Goal: Information Seeking & Learning: Learn about a topic

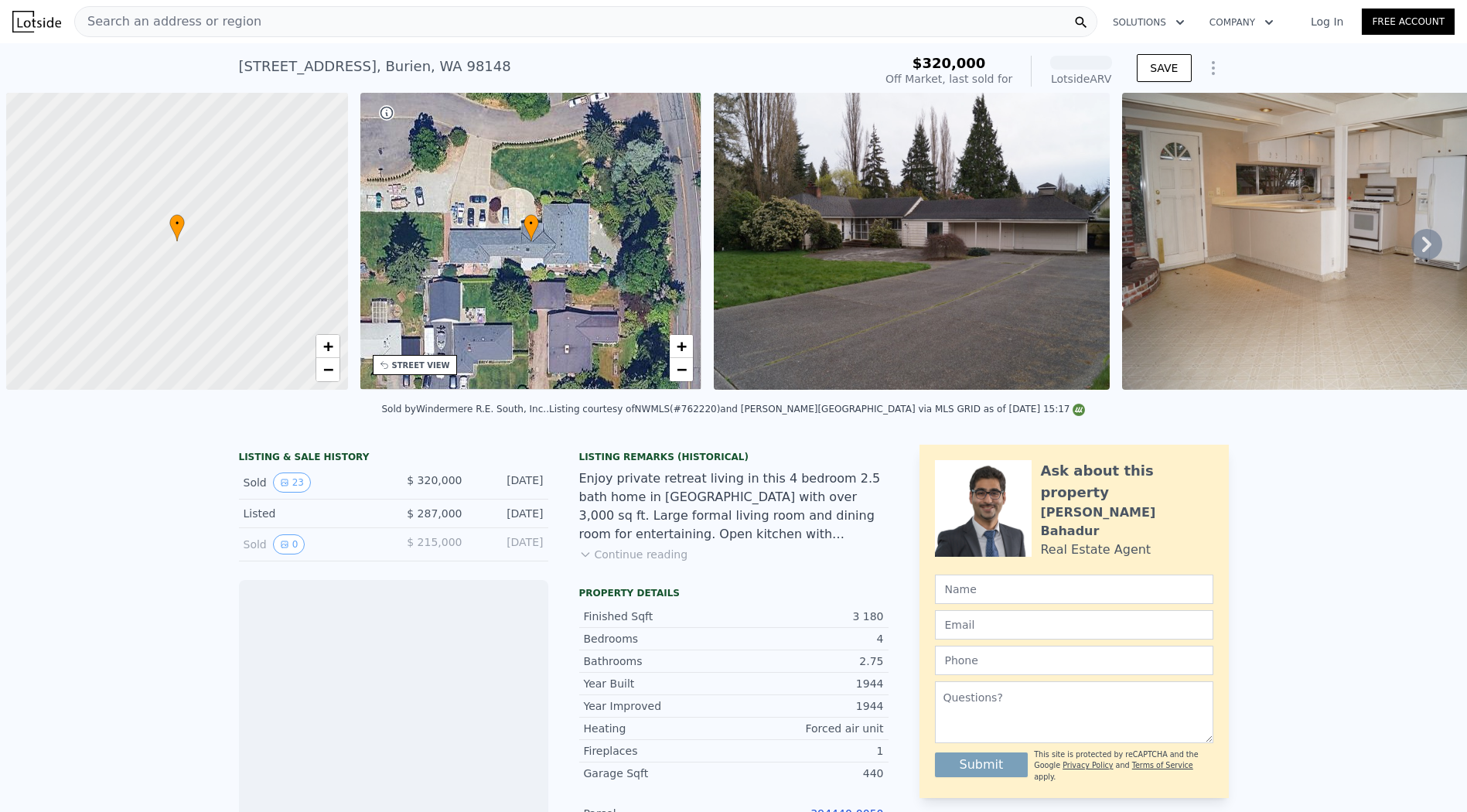
scroll to position [0, 6]
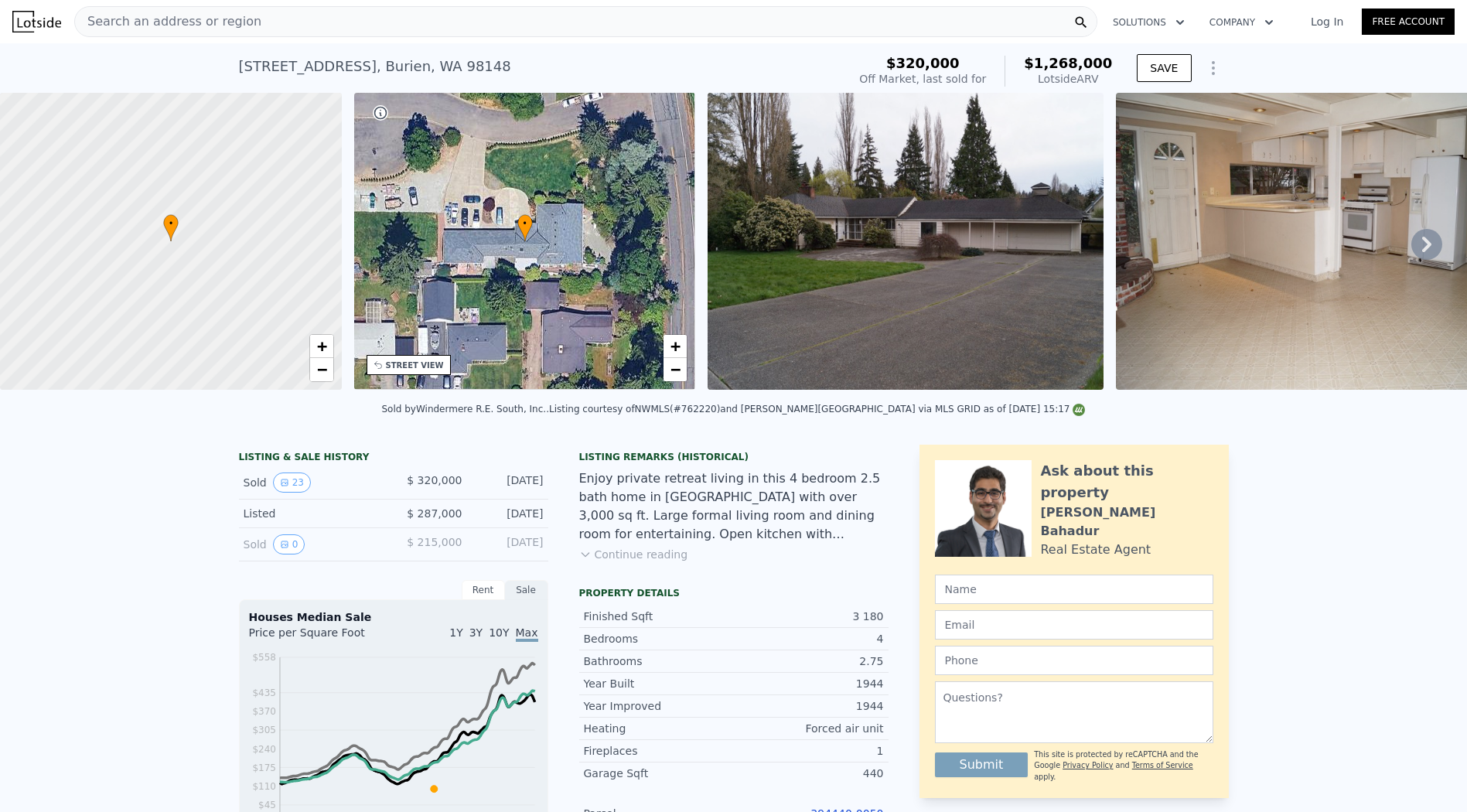
click at [489, 31] on div "Search an address or region" at bounding box center [585, 21] width 1023 height 31
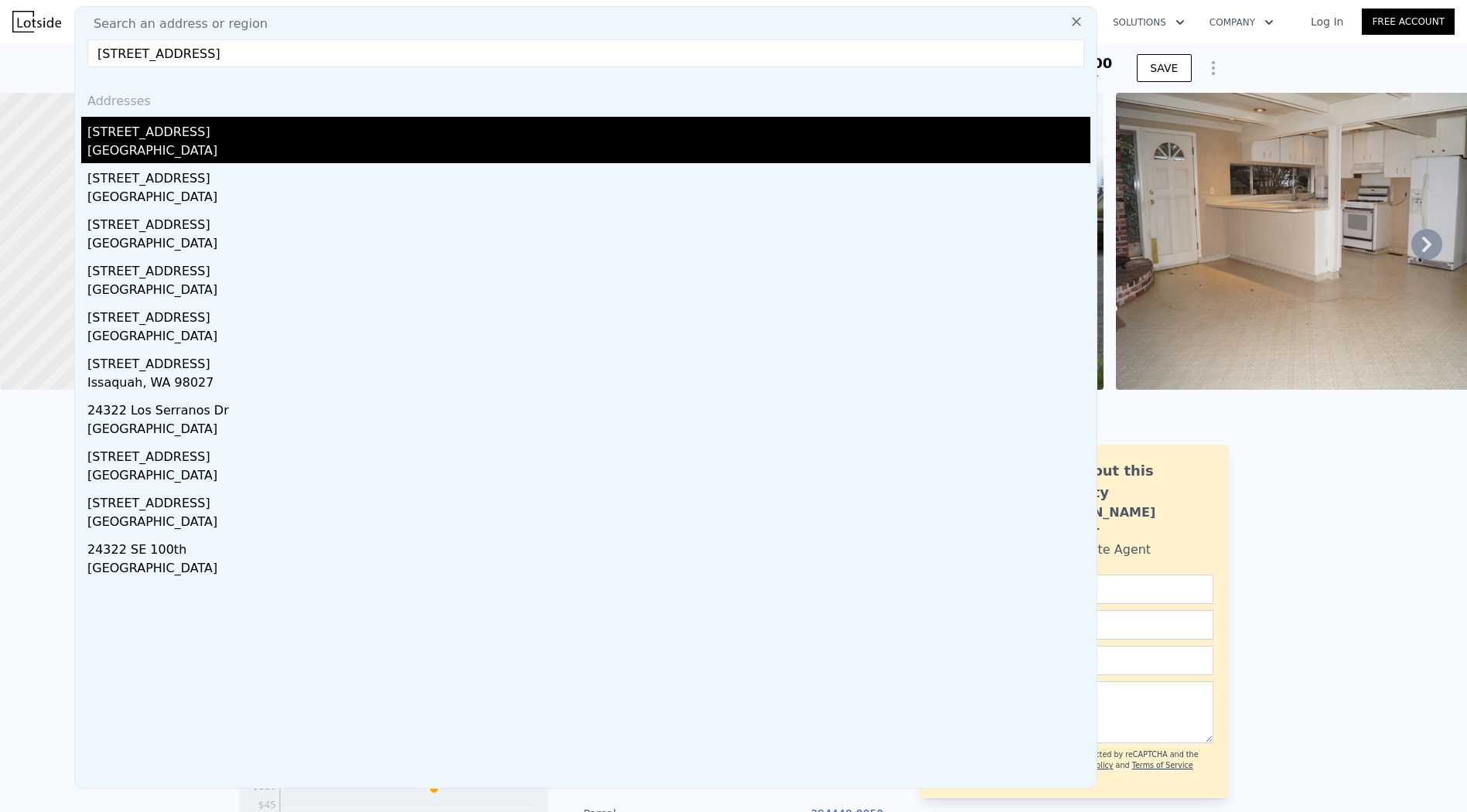
type input "[STREET_ADDRESS]"
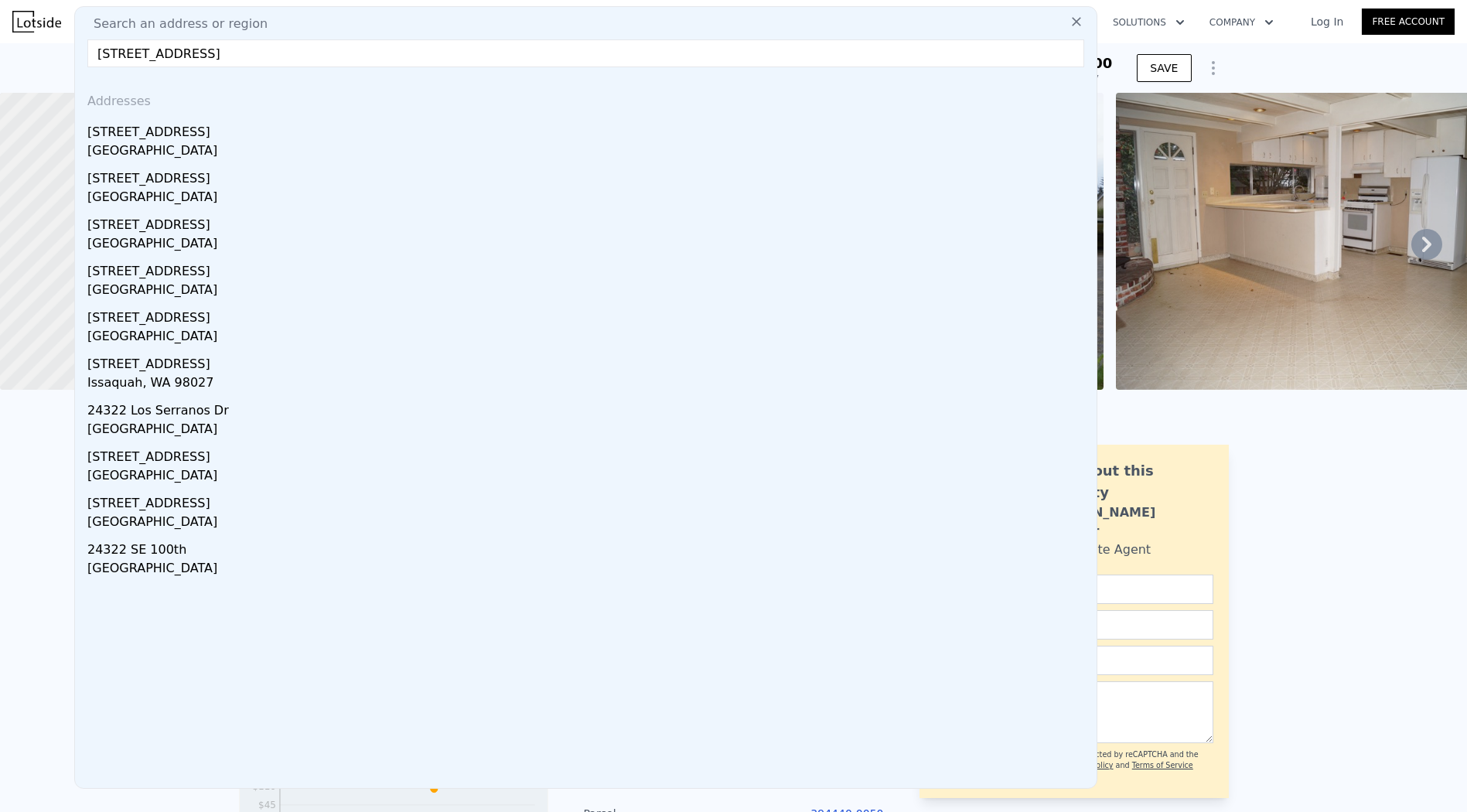
click at [299, 145] on div "[GEOGRAPHIC_DATA]" at bounding box center [588, 152] width 1003 height 21
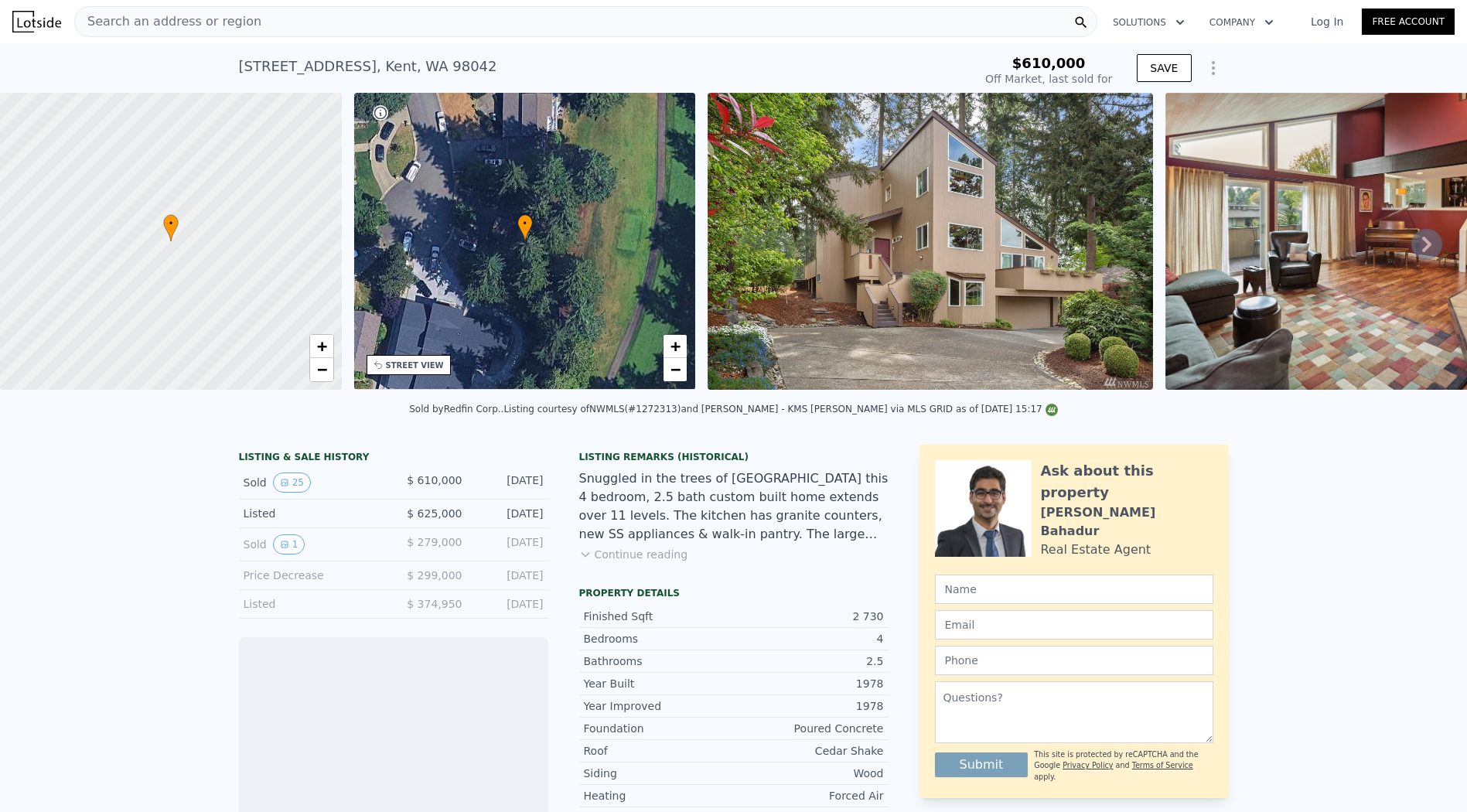
click at [749, 65] on div "[STREET_ADDRESS] Sold [DATE] for $610k" at bounding box center [603, 71] width 729 height 44
type input "$ 876,000"
type input "$ 157,029"
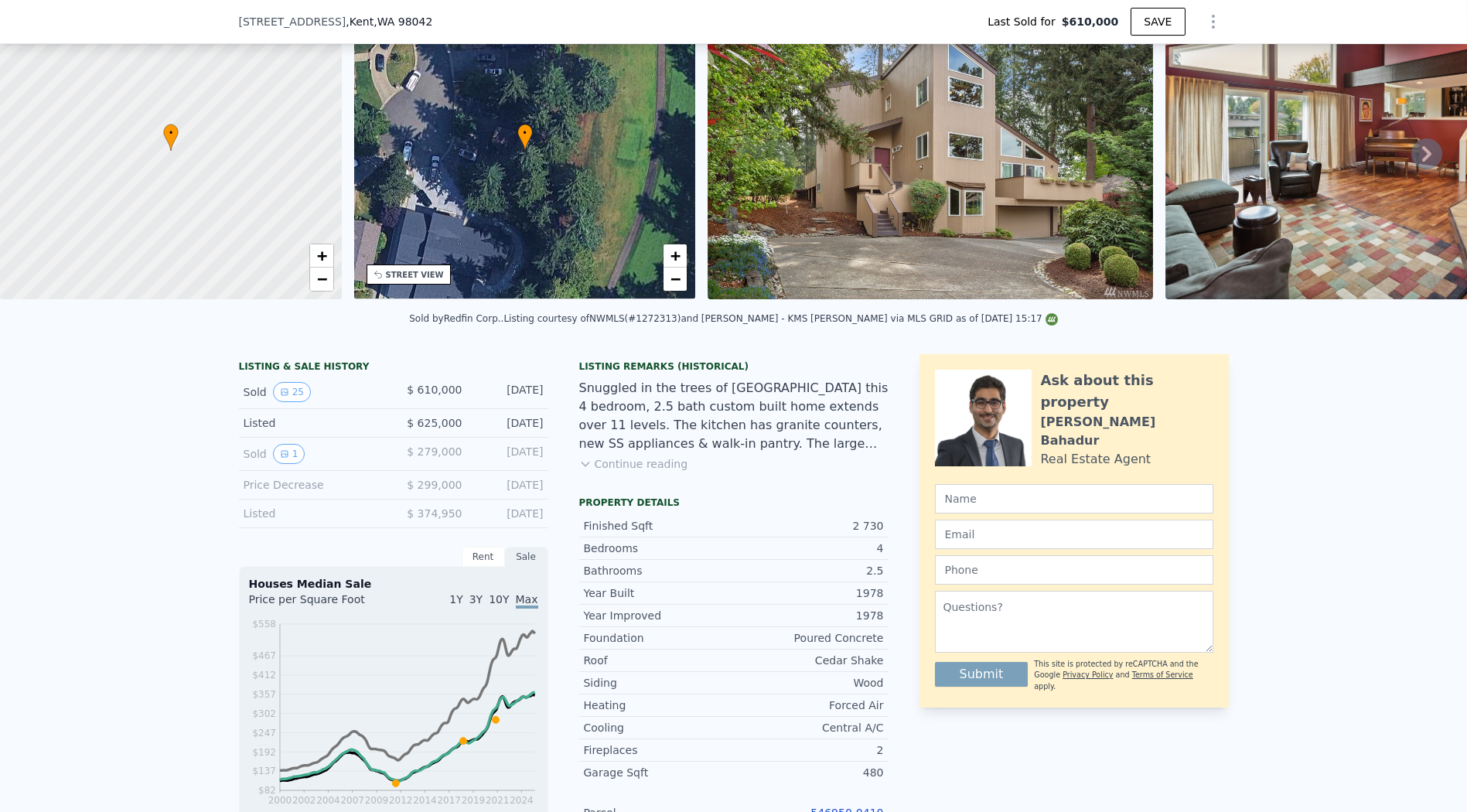
scroll to position [338, 0]
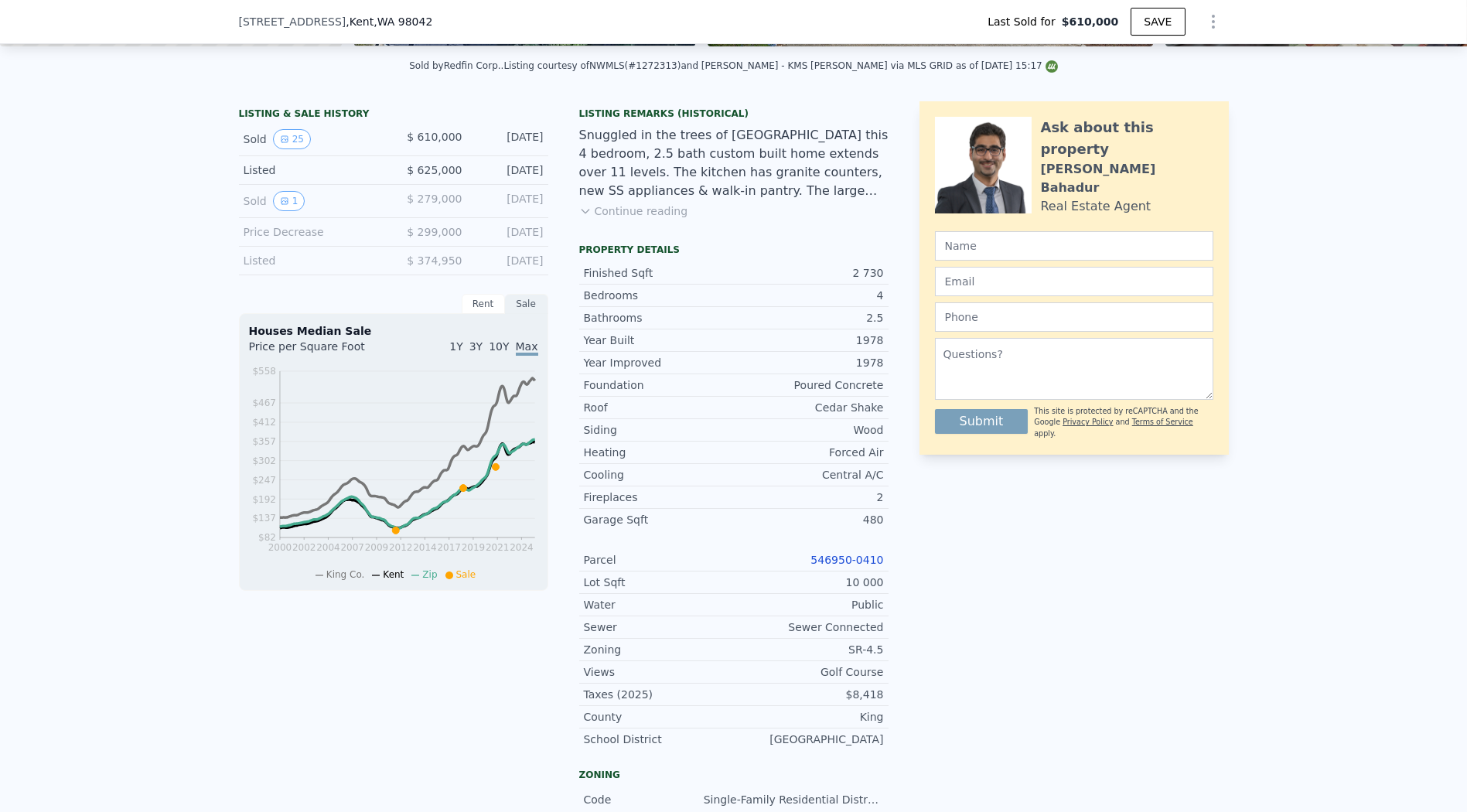
click at [830, 566] on link "546950-0410" at bounding box center [847, 559] width 73 height 12
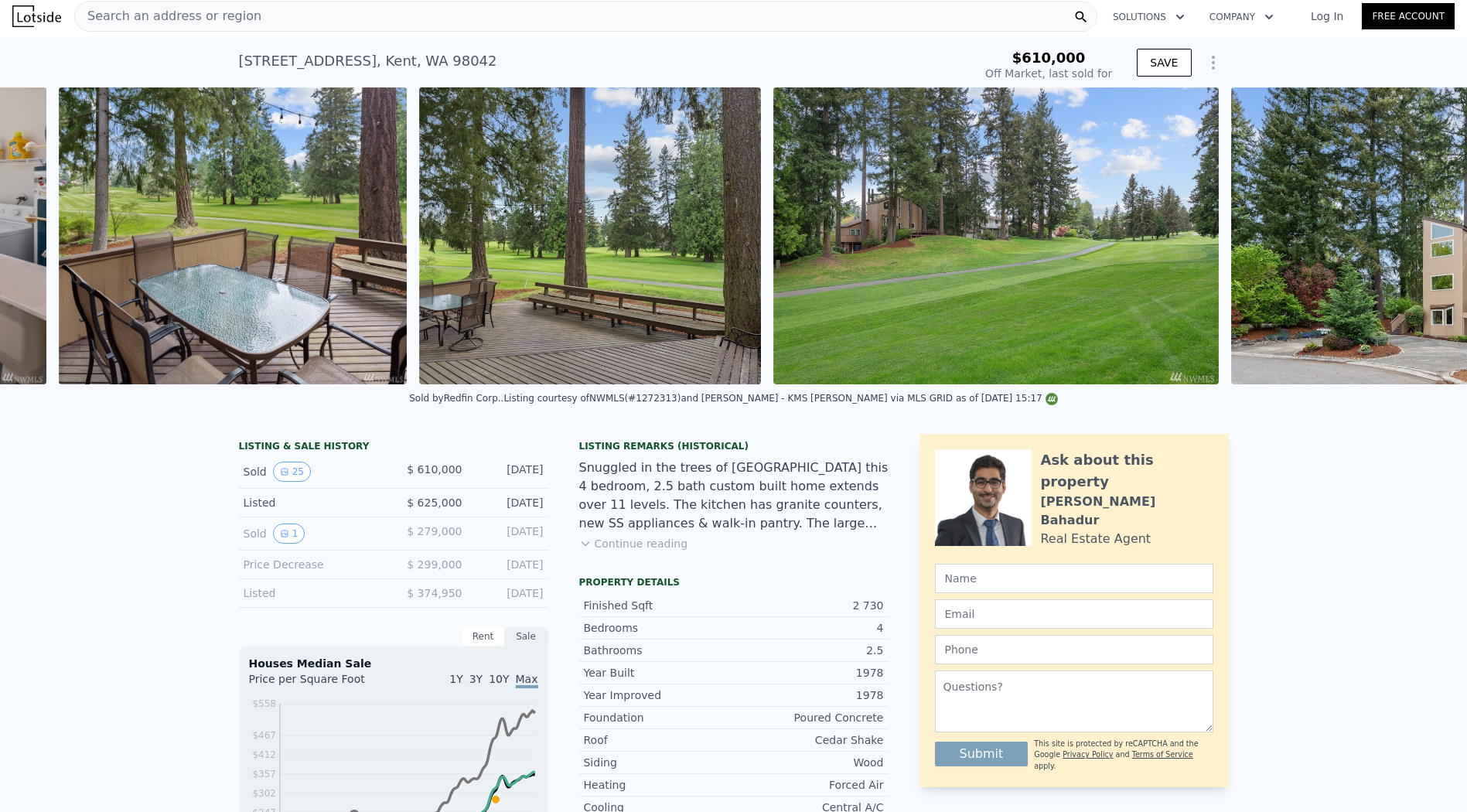
scroll to position [0, 9598]
